Goal: Find specific page/section: Find specific page/section

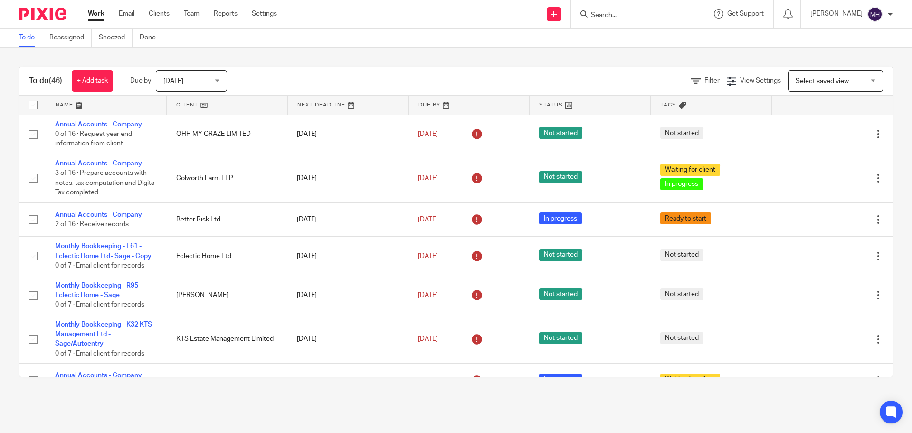
click at [619, 12] on input "Search" at bounding box center [633, 15] width 86 height 9
click at [605, 14] on input "Search" at bounding box center [633, 15] width 86 height 9
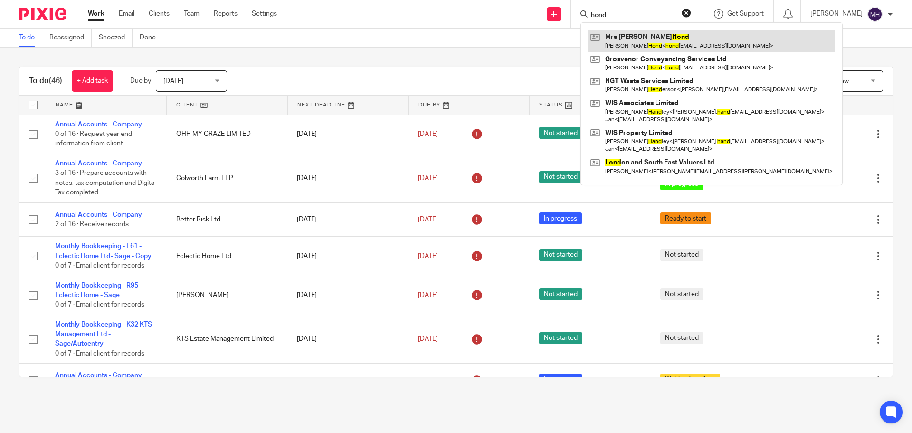
type input "hond"
click at [621, 39] on link at bounding box center [711, 41] width 247 height 22
